Goal: Task Accomplishment & Management: Complete application form

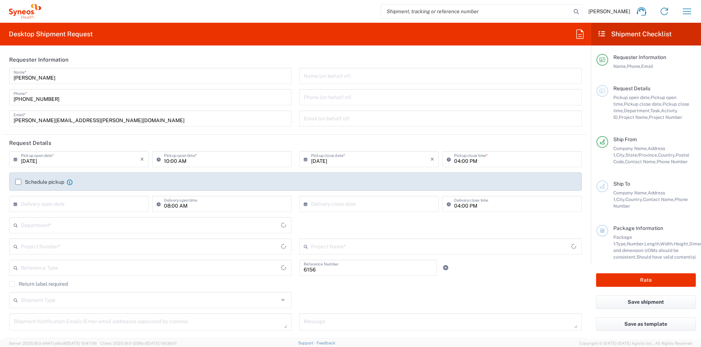
type input "[US_STATE]"
type input "Department"
type input "[GEOGRAPHIC_DATA]"
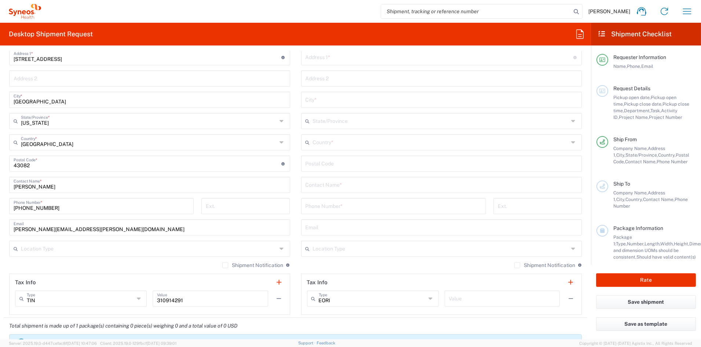
type input "Syneos Health Communications-Westerville OH"
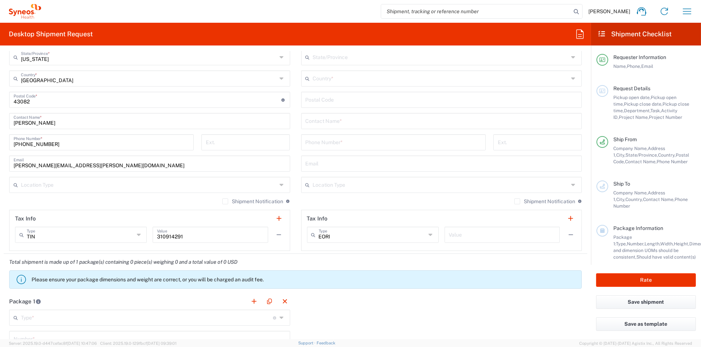
scroll to position [418, 0]
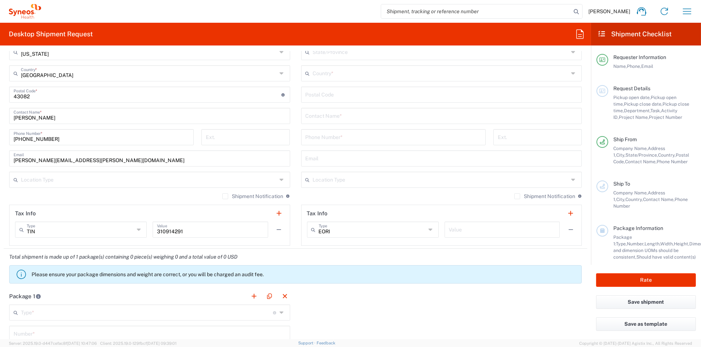
click at [348, 183] on input "text" at bounding box center [441, 179] width 256 height 13
type input "idential"
